Goal: Complete application form: Complete application form

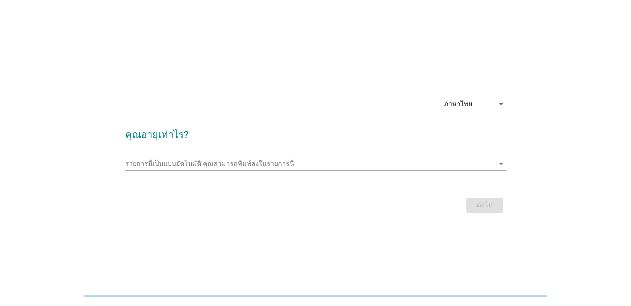
click at [453, 108] on div "ภาษาไทย" at bounding box center [469, 103] width 51 height 13
click at [406, 112] on div "ภาษาไทย arrow_drop_down" at bounding box center [315, 105] width 381 height 28
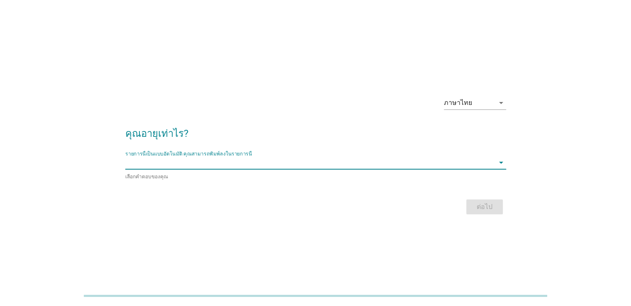
click at [387, 162] on input "รายการนี้เป็นแบบอัตโนมัติ คุณสามารถพิมพ์ลงในรายการนี้" at bounding box center [309, 162] width 369 height 13
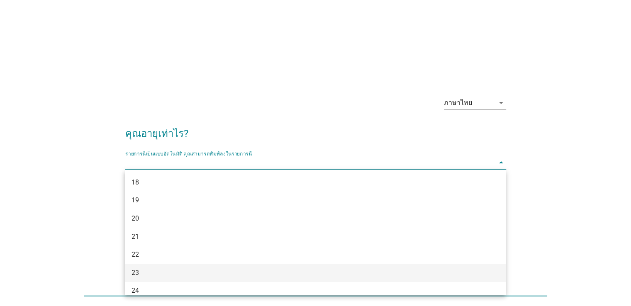
click at [313, 271] on div "23" at bounding box center [299, 273] width 337 height 10
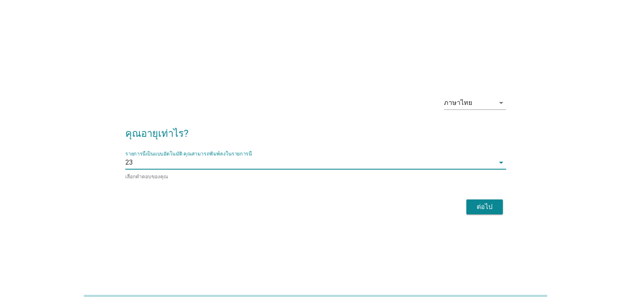
click at [478, 207] on div "ต่อไป" at bounding box center [484, 207] width 23 height 10
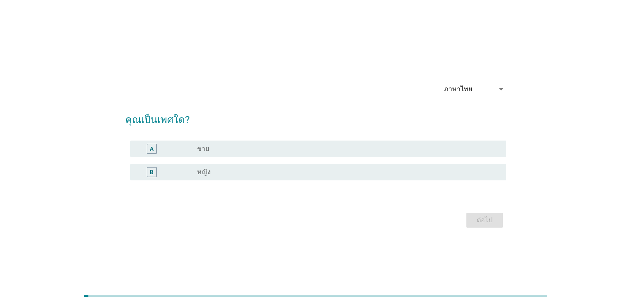
click at [289, 151] on div "radio_button_unchecked ชาย" at bounding box center [344, 149] width 295 height 8
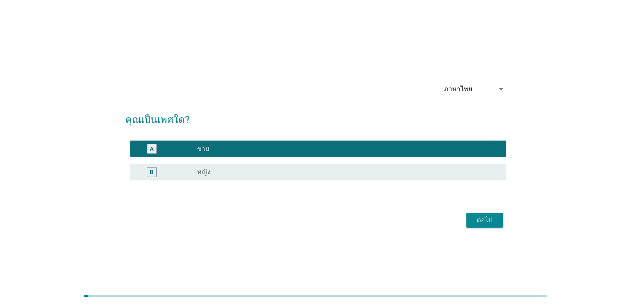
click at [479, 221] on div "ต่อไป" at bounding box center [484, 220] width 23 height 10
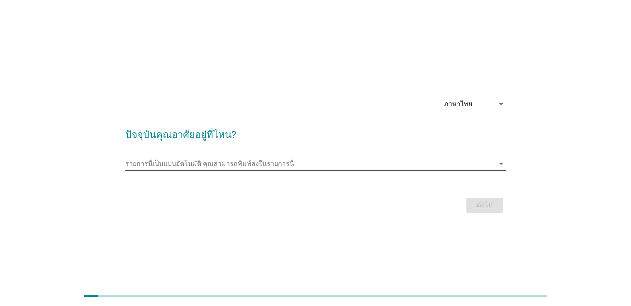
click at [284, 167] on input "รายการนี้เป็นแบบอัตโนมัติ คุณสามารถพิมพ์ลงในรายการนี้" at bounding box center [309, 163] width 369 height 13
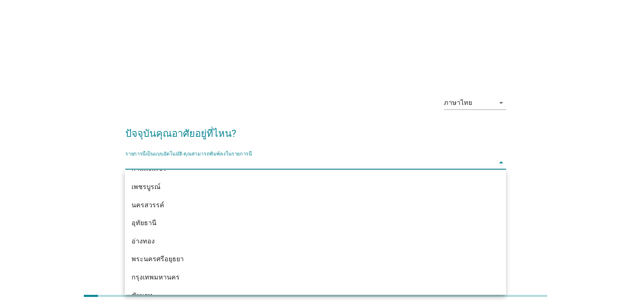
scroll to position [622, 0]
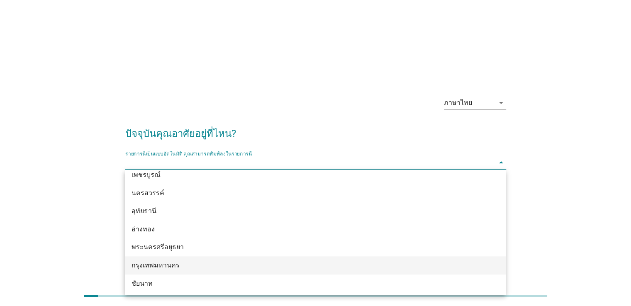
click at [176, 268] on div "กรุงเทพมหานคร" at bounding box center [299, 265] width 337 height 10
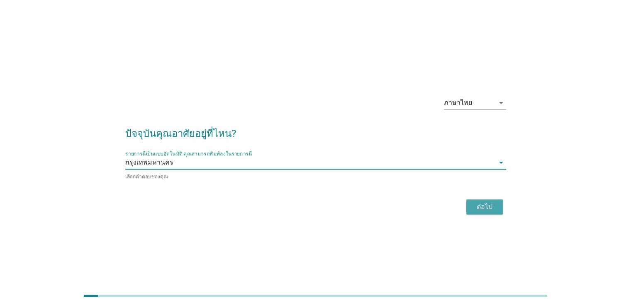
click at [473, 211] on button "ต่อไป" at bounding box center [484, 207] width 37 height 15
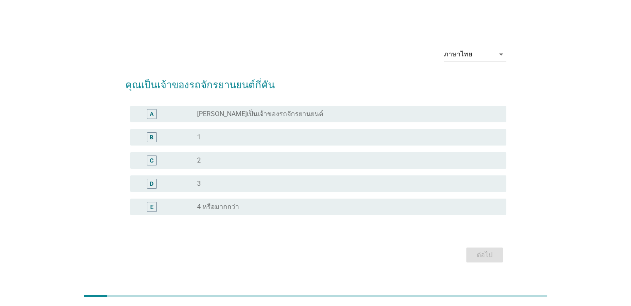
click at [187, 180] on div "D" at bounding box center [167, 184] width 61 height 10
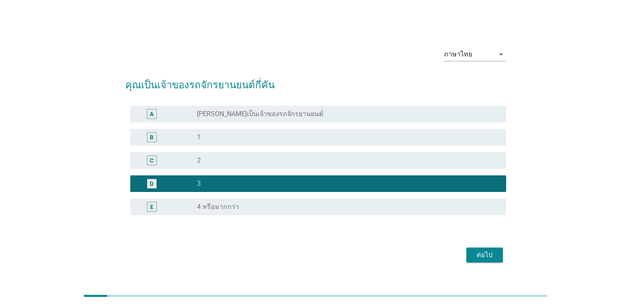
click at [475, 253] on div "ต่อไป" at bounding box center [484, 255] width 23 height 10
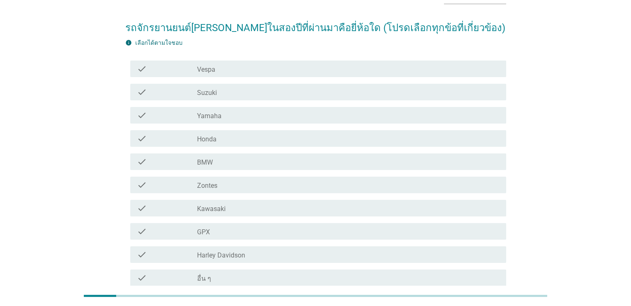
scroll to position [47, 0]
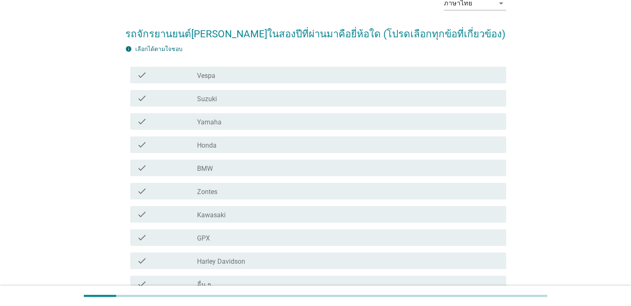
click at [198, 147] on label "Honda" at bounding box center [206, 145] width 19 height 8
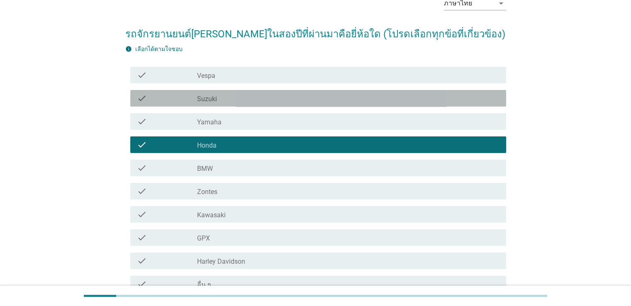
click at [193, 93] on div "check" at bounding box center [167, 98] width 61 height 10
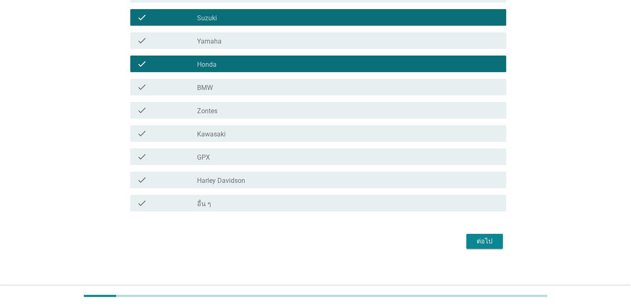
scroll to position [130, 0]
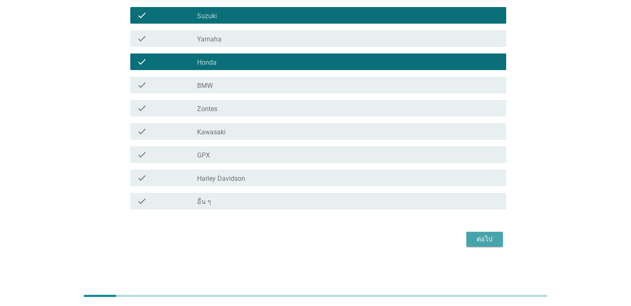
click at [490, 237] on div "ต่อไป" at bounding box center [484, 239] width 23 height 10
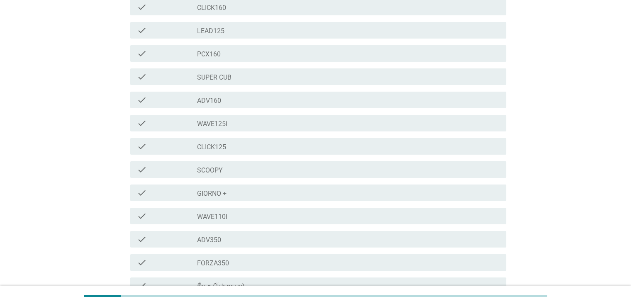
scroll to position [0, 0]
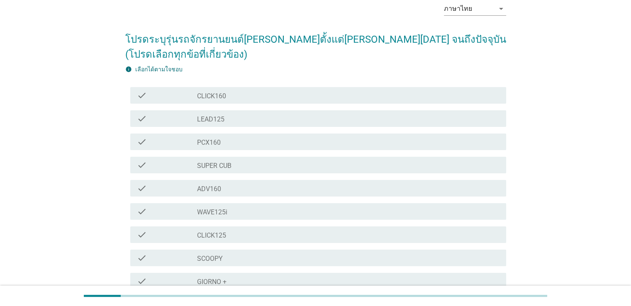
click at [232, 167] on div "check_box_outline_blank SUPER CUB" at bounding box center [348, 165] width 302 height 10
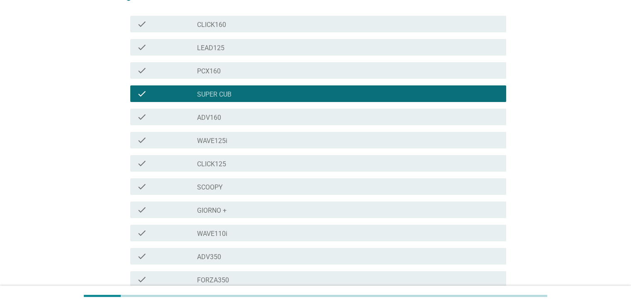
scroll to position [124, 0]
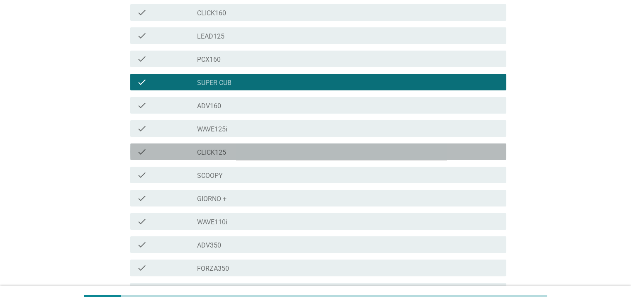
click at [224, 153] on label "CLICK125" at bounding box center [211, 152] width 29 height 8
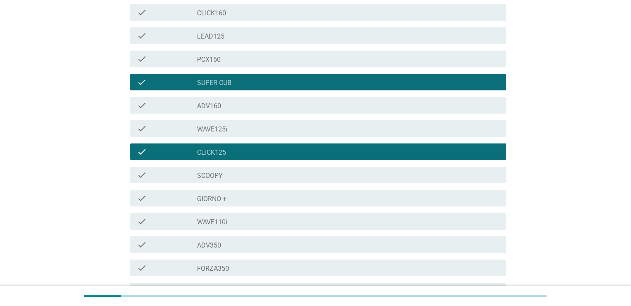
click at [241, 203] on div "check check_box_outline_blank GIORNO +" at bounding box center [318, 198] width 376 height 17
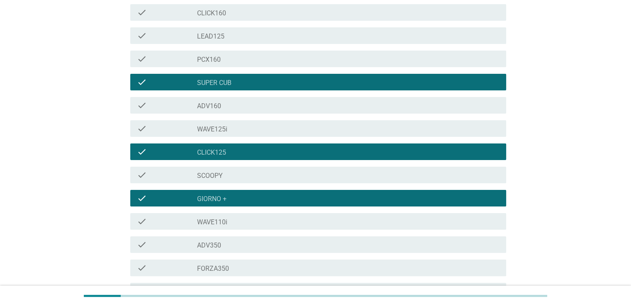
click at [241, 203] on div "check check_box_outline_blank GIORNO +" at bounding box center [318, 198] width 376 height 17
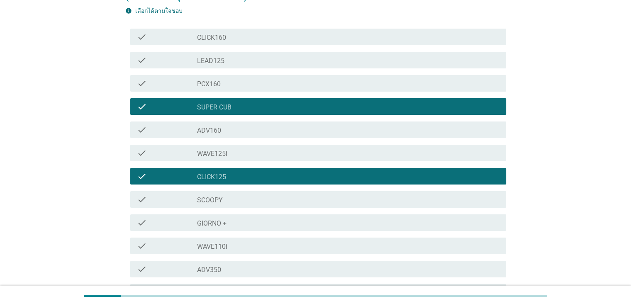
scroll to position [207, 0]
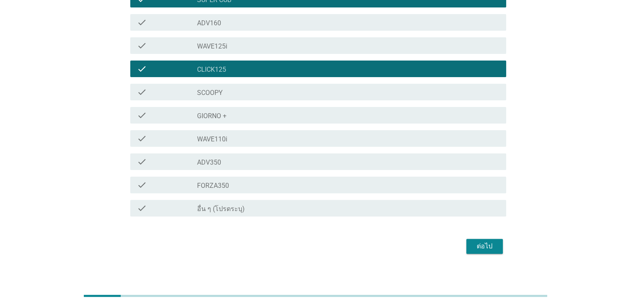
click at [484, 243] on div "ต่อไป" at bounding box center [484, 246] width 23 height 10
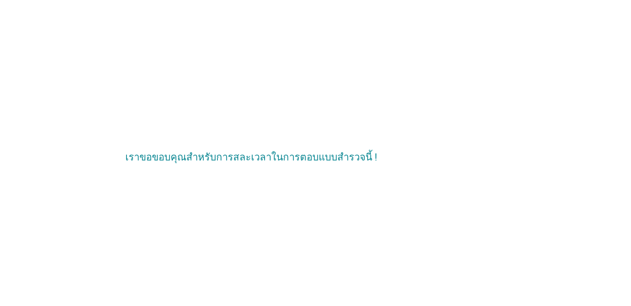
scroll to position [0, 0]
